Goal: Task Accomplishment & Management: Use online tool/utility

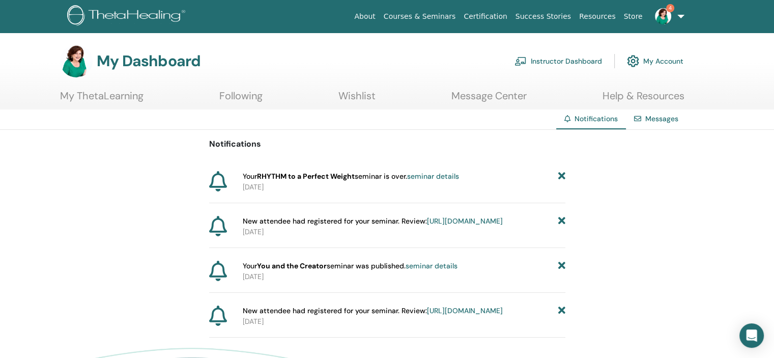
click at [563, 175] on icon at bounding box center [561, 176] width 7 height 11
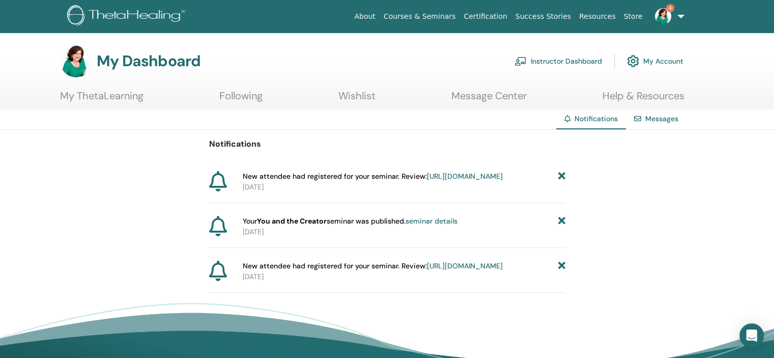
click at [563, 175] on icon at bounding box center [561, 176] width 7 height 11
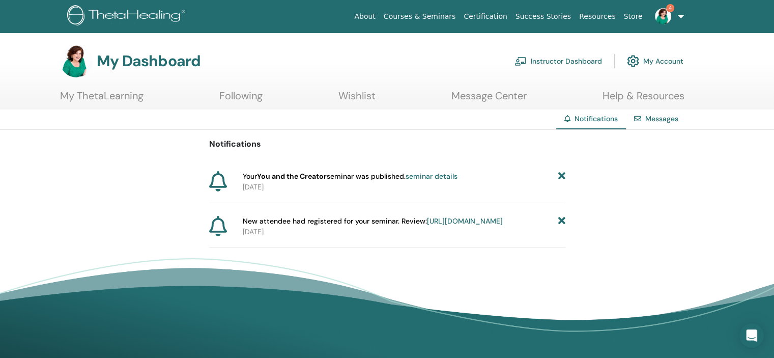
click at [563, 175] on icon at bounding box center [561, 176] width 7 height 11
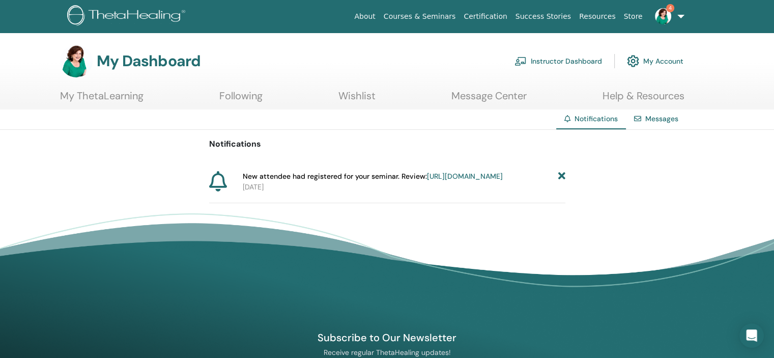
click at [563, 175] on icon at bounding box center [561, 176] width 7 height 11
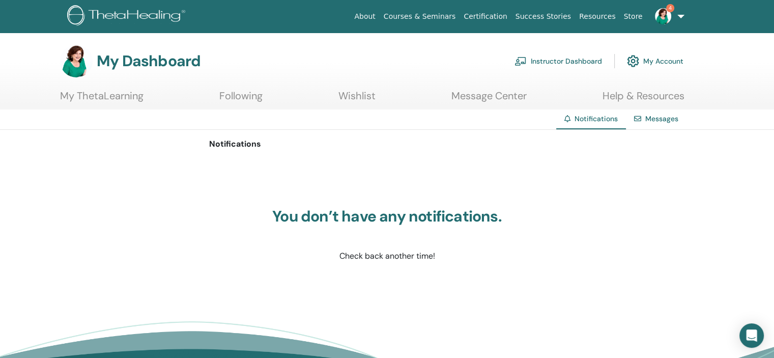
click at [543, 62] on link "Instructor Dashboard" at bounding box center [558, 61] width 88 height 22
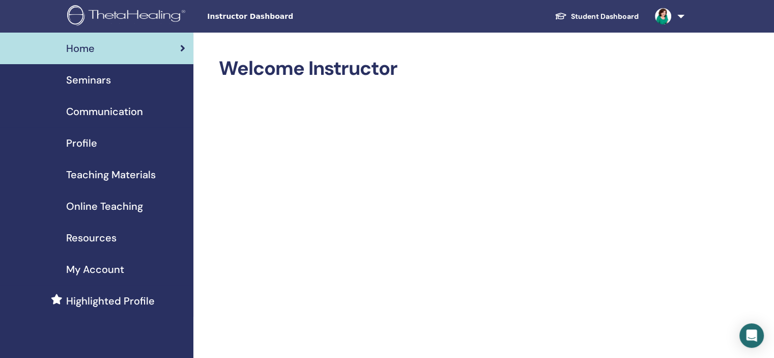
click at [99, 80] on span "Seminars" at bounding box center [88, 79] width 45 height 15
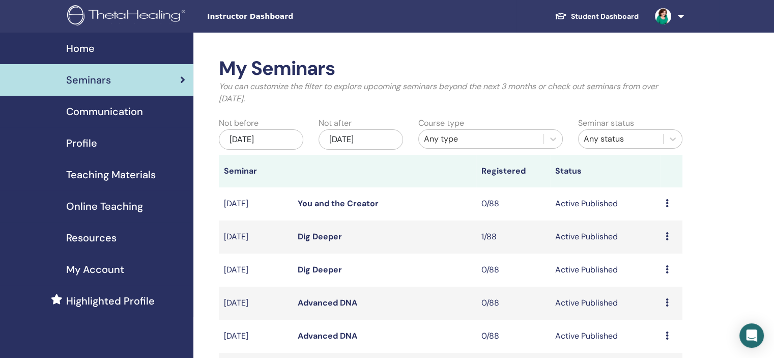
click at [99, 80] on span "Seminars" at bounding box center [88, 79] width 45 height 15
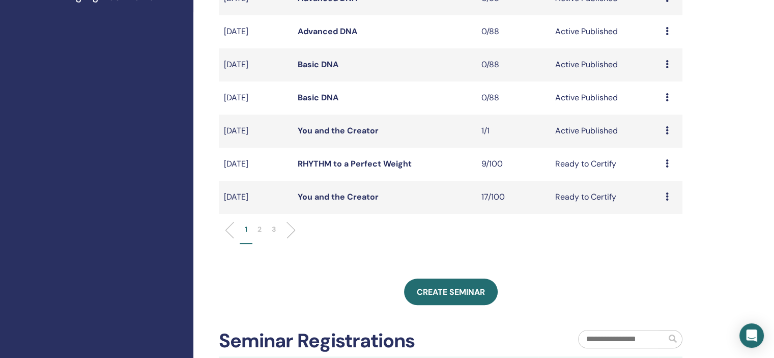
click at [670, 131] on div "Preview Edit Attendees Cancel" at bounding box center [672, 131] width 12 height 12
click at [665, 171] on link "Attendees" at bounding box center [662, 170] width 39 height 11
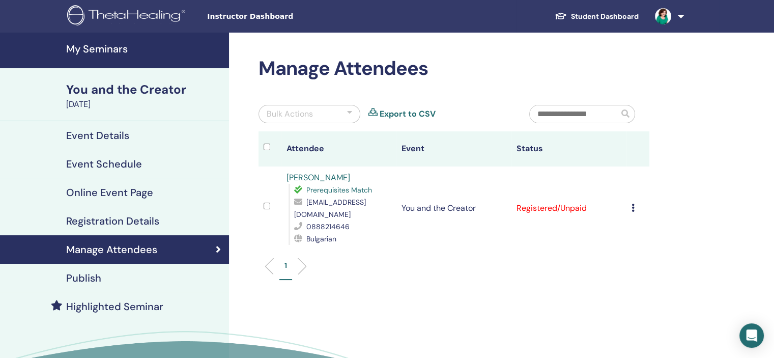
click at [294, 113] on div "Bulk Actions" at bounding box center [290, 114] width 46 height 12
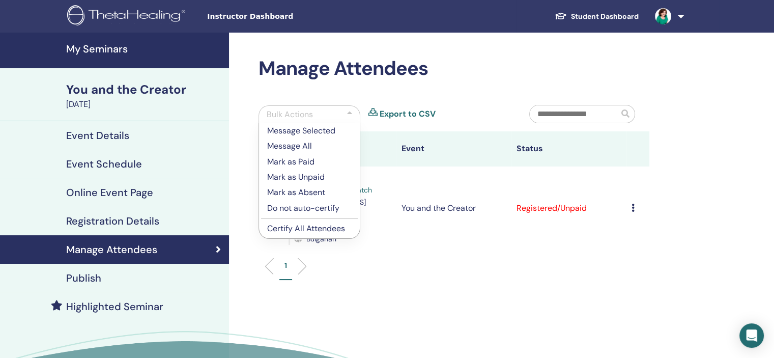
click at [295, 229] on p "Certify All Attendees" at bounding box center [309, 228] width 84 height 12
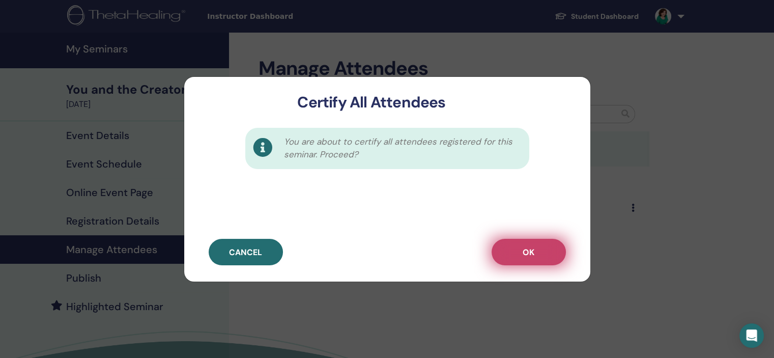
click at [539, 247] on button "OK" at bounding box center [529, 252] width 74 height 26
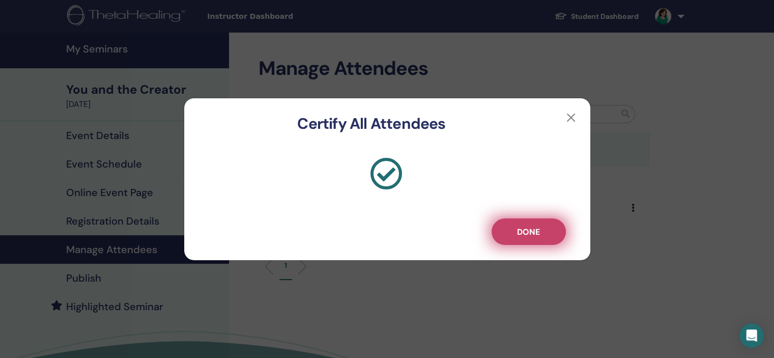
click at [537, 232] on span "Done" at bounding box center [528, 231] width 23 height 11
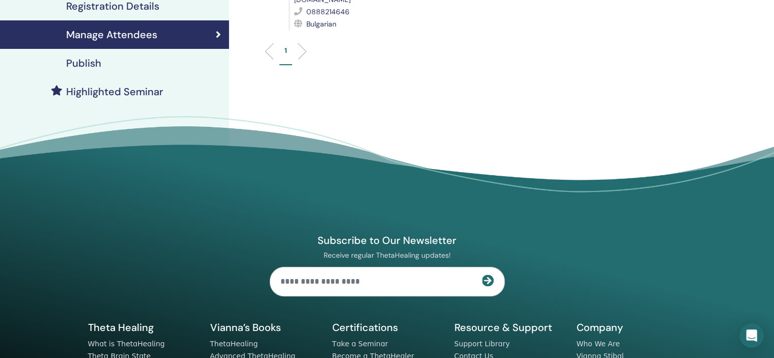
scroll to position [297, 0]
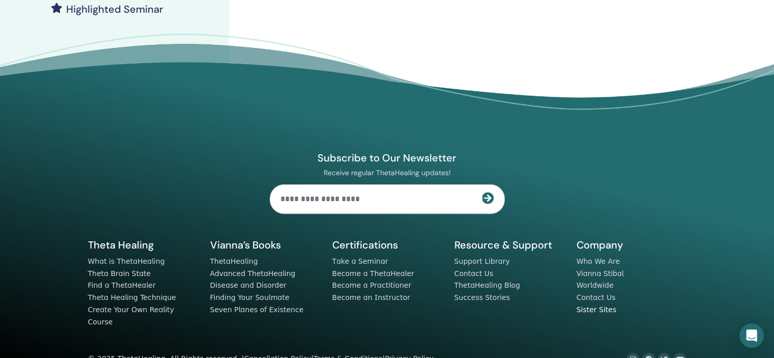
click at [590, 305] on link "Sister Sites" at bounding box center [597, 309] width 40 height 8
